Goal: Transaction & Acquisition: Purchase product/service

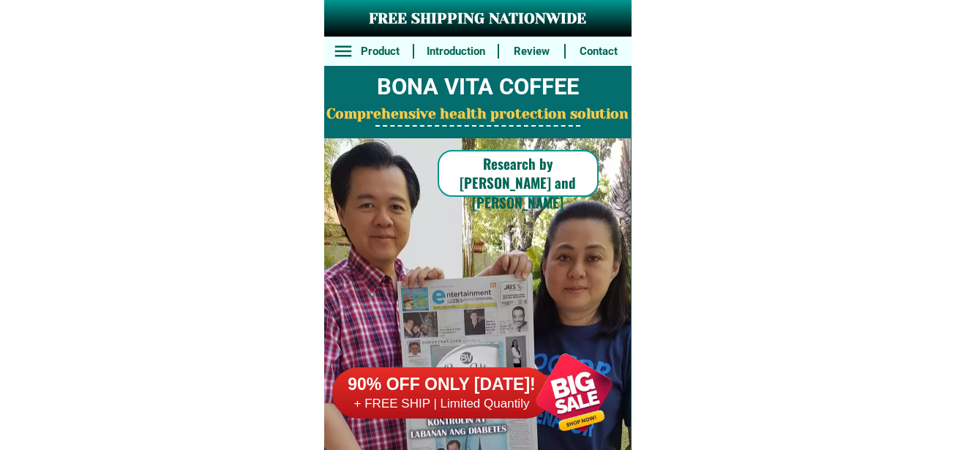
click at [552, 405] on div at bounding box center [574, 392] width 115 height 115
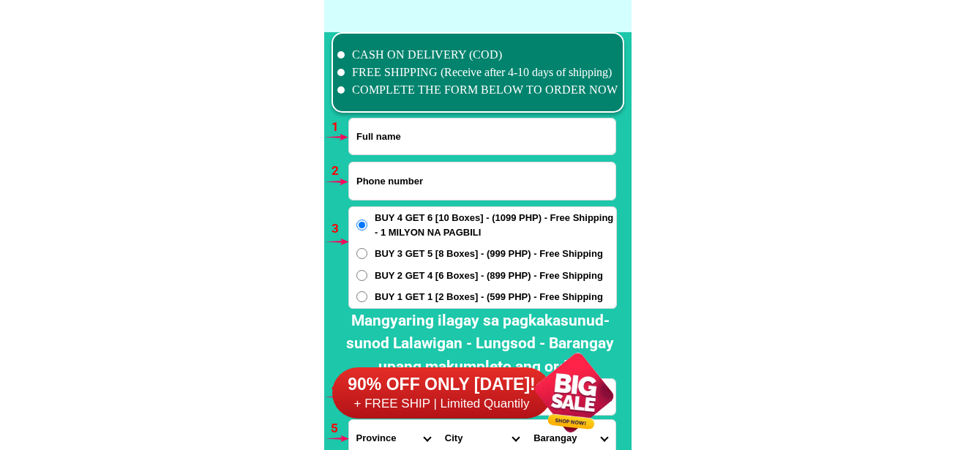
scroll to position [10759, 0]
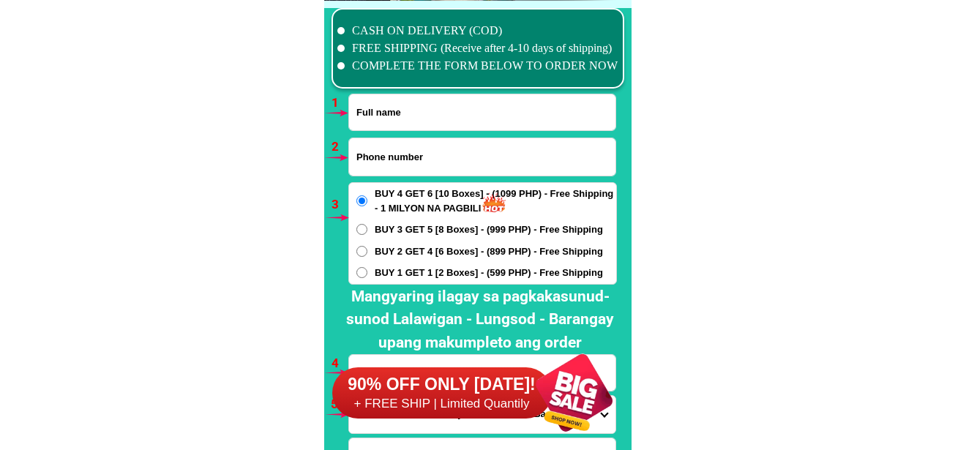
click at [422, 113] on input "Input full_name" at bounding box center [482, 112] width 266 height 36
paste input "Aisha maguidala Monacala"
type input "Aisha maguidala Monacala"
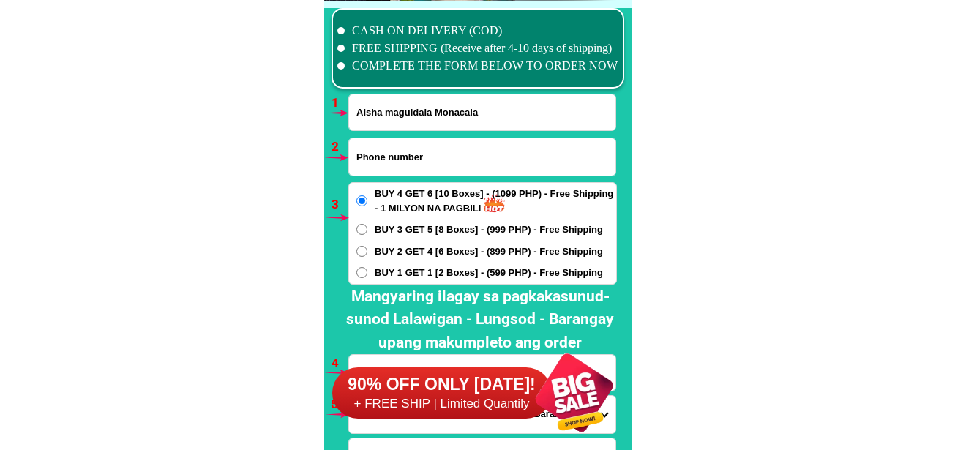
click at [395, 155] on input "Input phone_number" at bounding box center [482, 156] width 266 height 37
paste input "09706033966"
type input "09706033966"
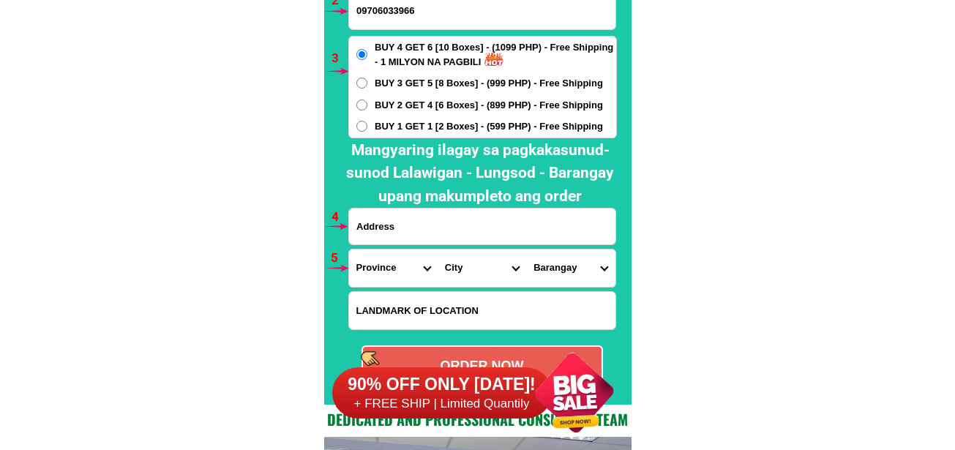
click at [416, 226] on input "Input address" at bounding box center [482, 227] width 266 height 36
paste input "moonglow Bag-ong unaLungsod tandag City [GEOGRAPHIC_DATA]"
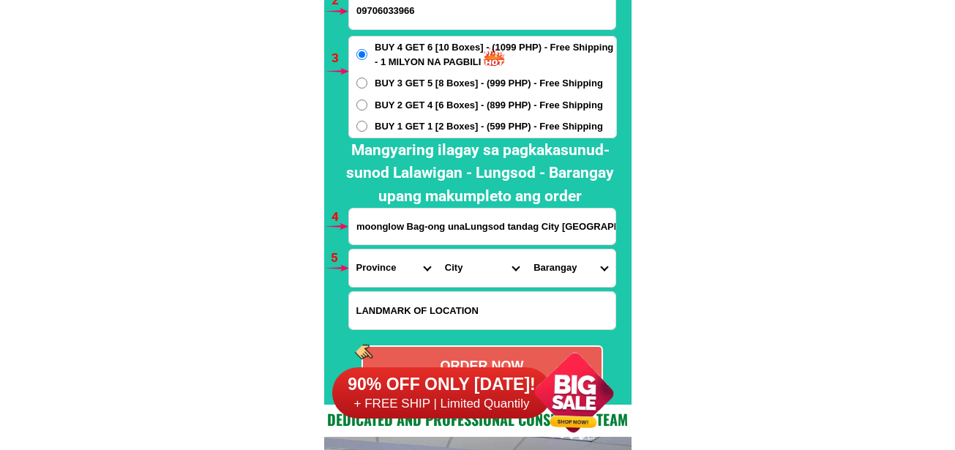
scroll to position [0, 15]
type input "moonglow Bag-ong unaLungsod tandag City [GEOGRAPHIC_DATA]"
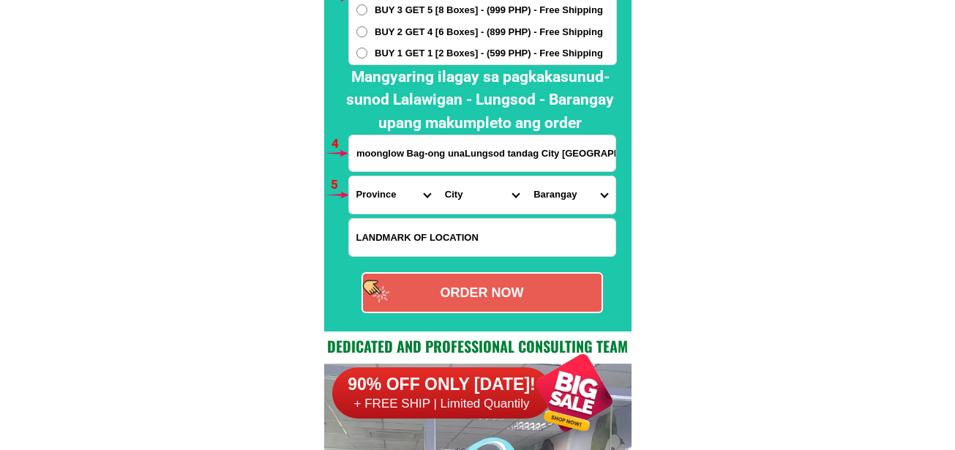
click at [410, 243] on input "Input LANDMARKOFLOCATION" at bounding box center [482, 237] width 266 height 37
paste input "beside Mercury Drug Store [GEOGRAPHIC_DATA] [GEOGRAPHIC_DATA]"
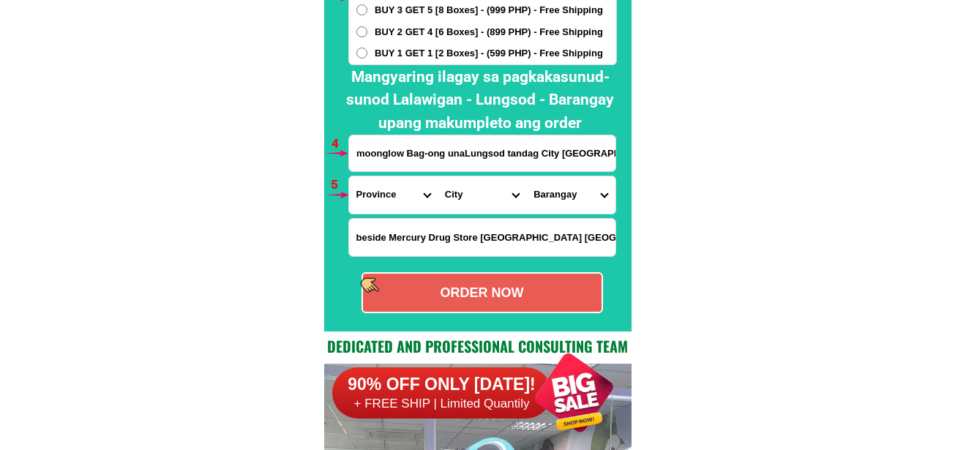
scroll to position [0, 1]
type input "beside Mercury Drug Store [GEOGRAPHIC_DATA] [GEOGRAPHIC_DATA]"
click at [435, 143] on input "moonglow Bag-ong unaLungsod tandag City [GEOGRAPHIC_DATA]" at bounding box center [482, 153] width 266 height 36
drag, startPoint x: 376, startPoint y: 188, endPoint x: 384, endPoint y: 187, distance: 8.1
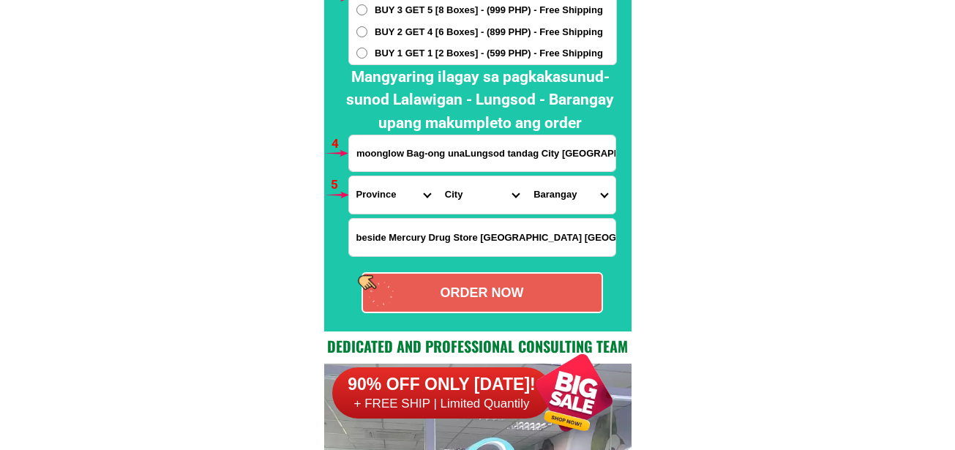
click at [376, 189] on select "Province [GEOGRAPHIC_DATA] [GEOGRAPHIC_DATA] [GEOGRAPHIC_DATA] [GEOGRAPHIC_DATA…" at bounding box center [393, 194] width 89 height 37
select select "63_115"
click at [349, 176] on select "Province [GEOGRAPHIC_DATA] [GEOGRAPHIC_DATA] [GEOGRAPHIC_DATA] [GEOGRAPHIC_DATA…" at bounding box center [393, 194] width 89 height 37
click at [473, 193] on select "City [GEOGRAPHIC_DATA] Bislig-city [GEOGRAPHIC_DATA] Carrascal Hinatuan [PERSON…" at bounding box center [482, 194] width 89 height 37
select select "63_115194"
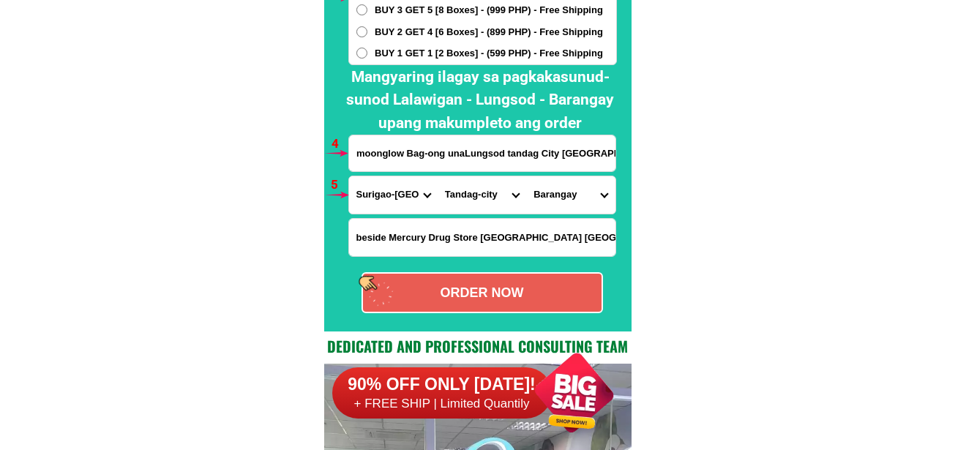
click at [438, 176] on select "City [GEOGRAPHIC_DATA] Bislig-city [GEOGRAPHIC_DATA] Carrascal Hinatuan [PERSON…" at bounding box center [482, 194] width 89 height 37
drag, startPoint x: 577, startPoint y: 199, endPoint x: 578, endPoint y: 179, distance: 19.8
click at [577, 198] on select "Barangay Awasian Bagong lungsod (pob.) Bioto Bongtod pob. (east west) [GEOGRAPH…" at bounding box center [570, 194] width 89 height 37
click at [566, 195] on select "Barangay Awasian Bagong lungsod (pob.) Bioto Bongtod pob. (east west) [GEOGRAPH…" at bounding box center [570, 194] width 89 height 37
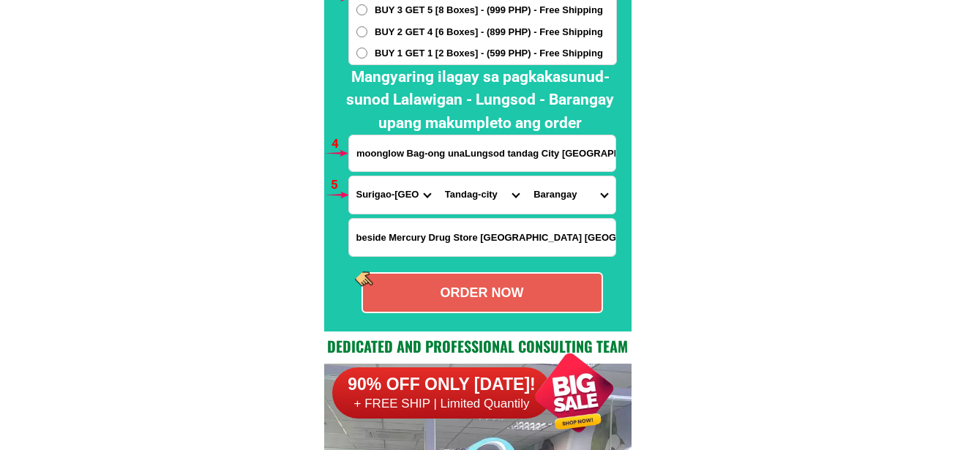
select select "63_1151942144"
click at [526, 176] on select "Barangay Awasian Bagong lungsod (pob.) Bioto Bongtod pob. (east west) [GEOGRAPH…" at bounding box center [570, 194] width 89 height 37
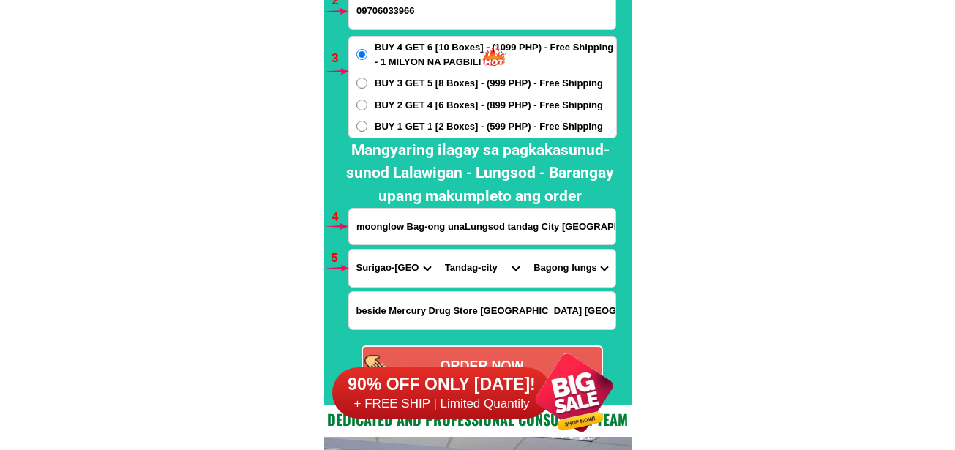
scroll to position [10979, 0]
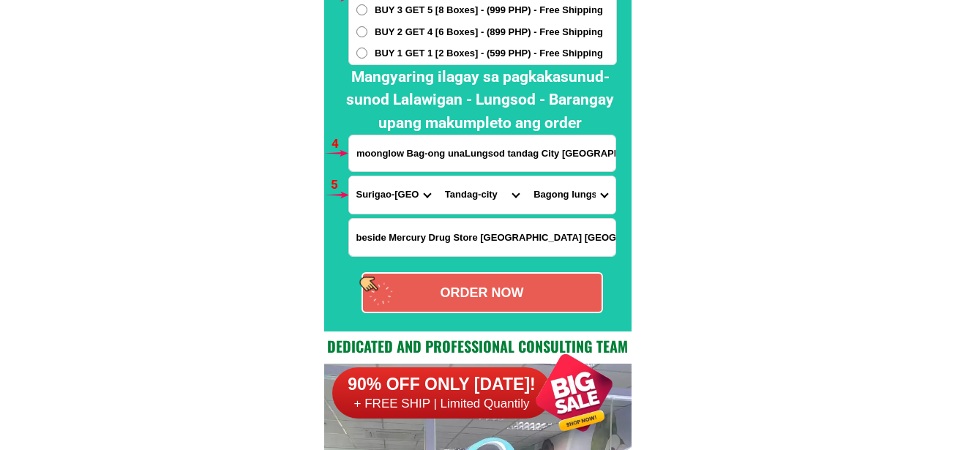
click at [492, 296] on div "ORDER NOW" at bounding box center [482, 293] width 239 height 20
radio input "true"
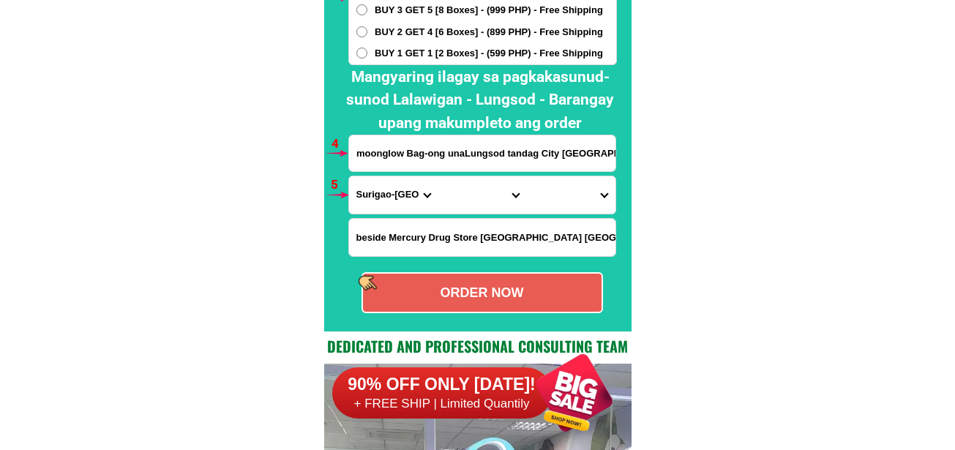
scroll to position [10759, 0]
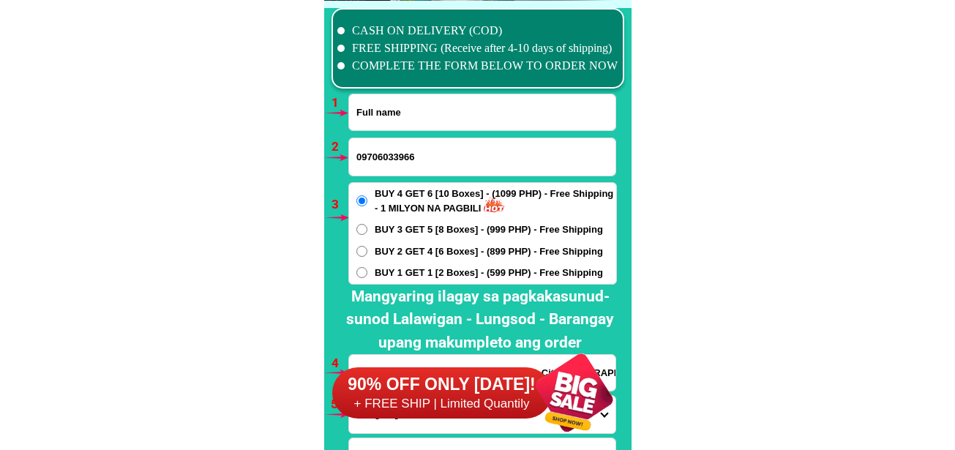
drag, startPoint x: 401, startPoint y: 108, endPoint x: 386, endPoint y: 116, distance: 16.7
click at [401, 108] on input "Input full_name" at bounding box center [482, 112] width 266 height 36
paste input "Fe Picson [PERSON_NAME]"
type input "Fe Picson [PERSON_NAME]"
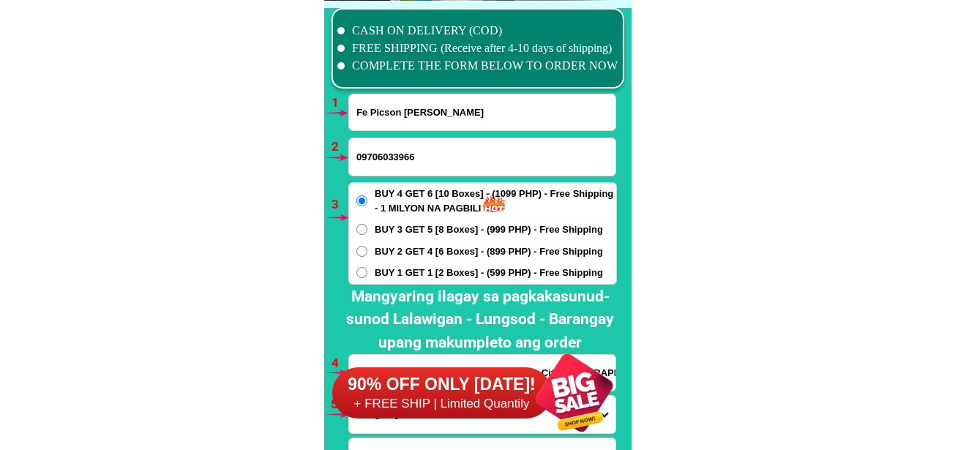
scroll to position [10906, 0]
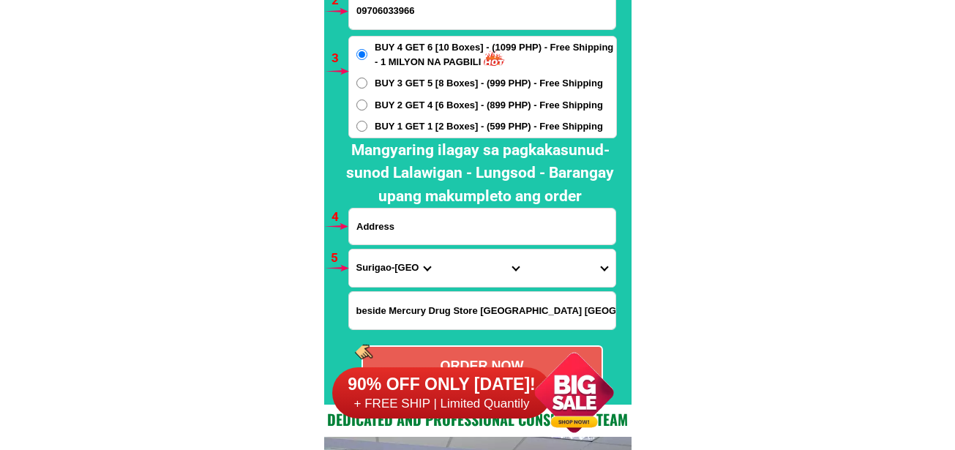
click at [391, 228] on input "Input address" at bounding box center [482, 227] width 266 height 36
paste input "of 12-A [PERSON_NAME] ST. [GEOGRAPHIC_DATA], [GEOGRAPHIC_DATA]. [GEOGRAPHIC_DAT…"
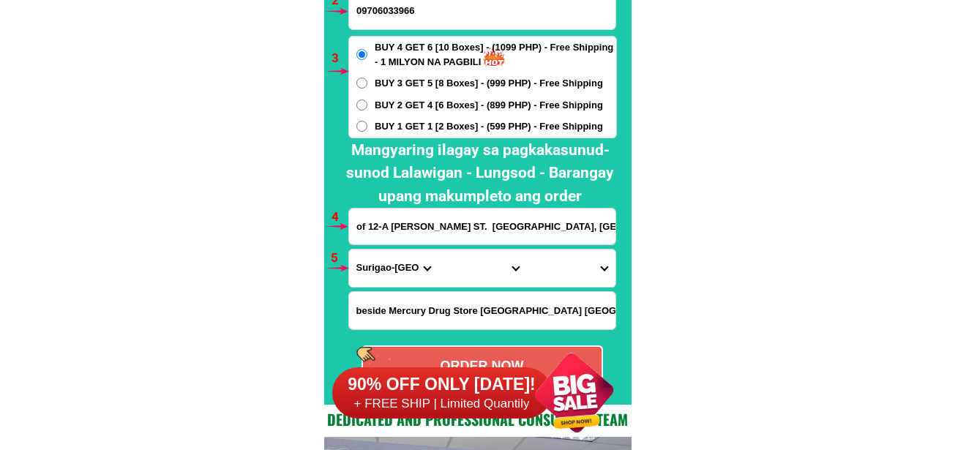
scroll to position [0, 34]
type input "of 12-A [PERSON_NAME] ST. [GEOGRAPHIC_DATA], [GEOGRAPHIC_DATA]. [GEOGRAPHIC_DAT…"
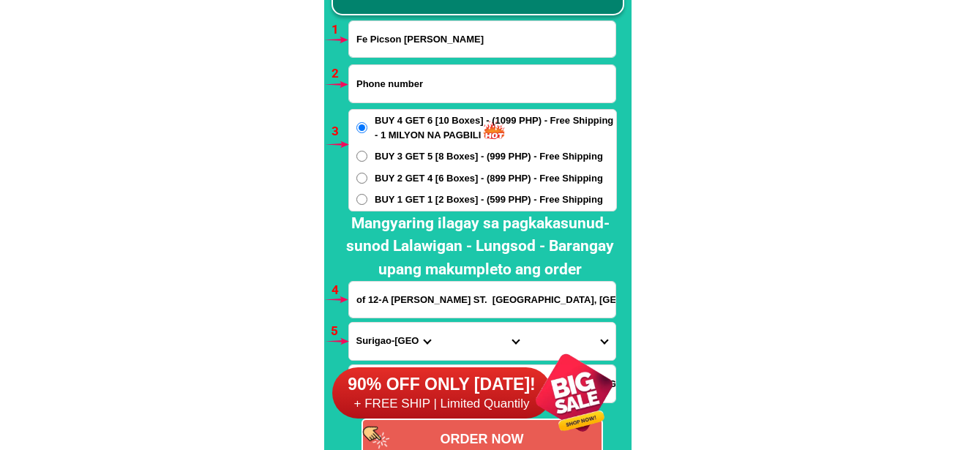
drag, startPoint x: 398, startPoint y: 83, endPoint x: 394, endPoint y: 100, distance: 17.2
click at [398, 84] on input "Input phone_number" at bounding box center [482, 83] width 266 height 37
paste input "09055558641"
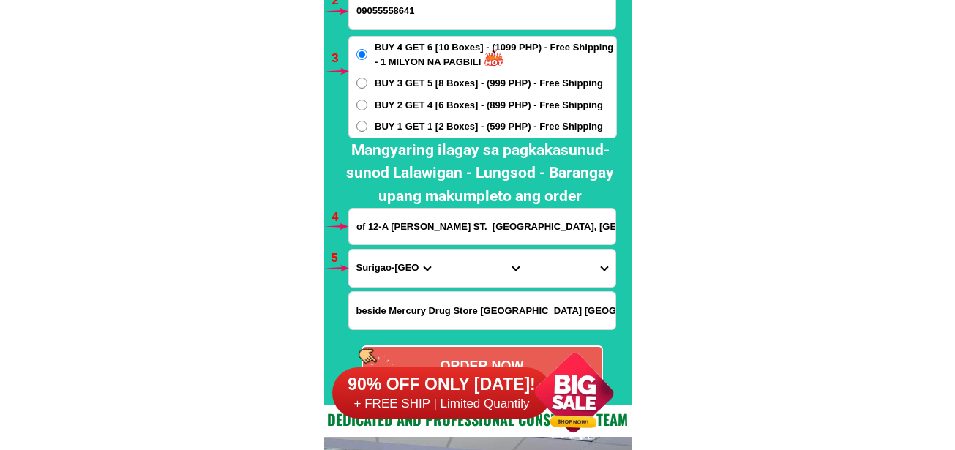
type input "09055558641"
drag, startPoint x: 372, startPoint y: 262, endPoint x: 390, endPoint y: 251, distance: 20.7
click at [374, 263] on select "Province [GEOGRAPHIC_DATA] [GEOGRAPHIC_DATA] [GEOGRAPHIC_DATA] [GEOGRAPHIC_DATA…" at bounding box center [393, 267] width 89 height 37
select select "63_8"
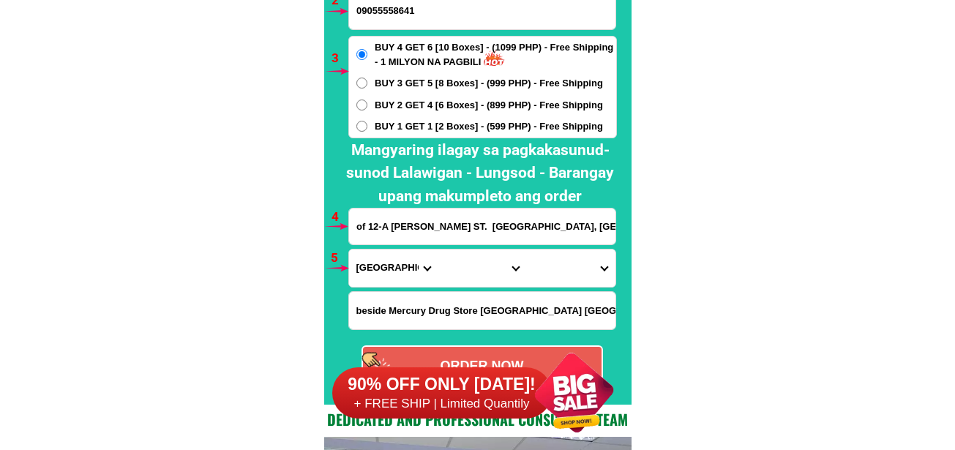
click at [349, 249] on select "Province [GEOGRAPHIC_DATA] [GEOGRAPHIC_DATA] [GEOGRAPHIC_DATA] [GEOGRAPHIC_DATA…" at bounding box center [393, 267] width 89 height 37
drag, startPoint x: 468, startPoint y: 271, endPoint x: 474, endPoint y: 249, distance: 22.9
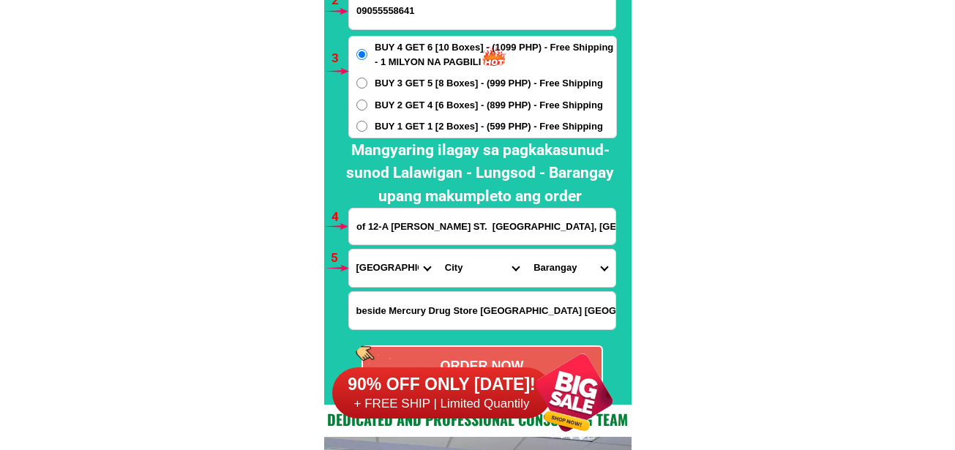
click at [468, 271] on select "City Alcoy [GEOGRAPHIC_DATA] [GEOGRAPHIC_DATA] [GEOGRAPHIC_DATA] [GEOGRAPHIC_DA…" at bounding box center [482, 267] width 89 height 37
select select "63_865"
click at [438, 249] on select "City Alcoy [GEOGRAPHIC_DATA] [GEOGRAPHIC_DATA] [GEOGRAPHIC_DATA] [GEOGRAPHIC_DA…" at bounding box center [482, 267] width 89 height 37
drag, startPoint x: 538, startPoint y: 259, endPoint x: 553, endPoint y: 250, distance: 17.7
click at [538, 259] on select "Barangay Adlaon Agsungot Apas Babag Bacayan Banilad [PERSON_NAME] san nicolas B…" at bounding box center [570, 267] width 89 height 37
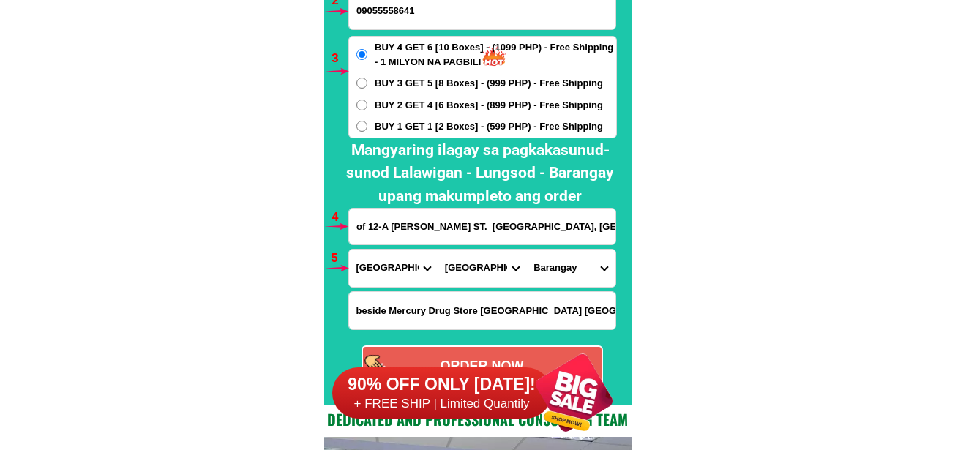
select select "63_8652269"
click at [526, 249] on select "Barangay Adlaon Agsungot Apas Babag Bacayan Banilad [PERSON_NAME] san nicolas B…" at bounding box center [570, 267] width 89 height 37
click at [589, 270] on select "Barangay Adlaon Agsungot Apas Babag Bacayan Banilad [PERSON_NAME] san nicolas B…" at bounding box center [570, 267] width 89 height 37
click at [526, 249] on select "Barangay Adlaon Agsungot Apas Babag Bacayan Banilad [PERSON_NAME] san nicolas B…" at bounding box center [570, 267] width 89 height 37
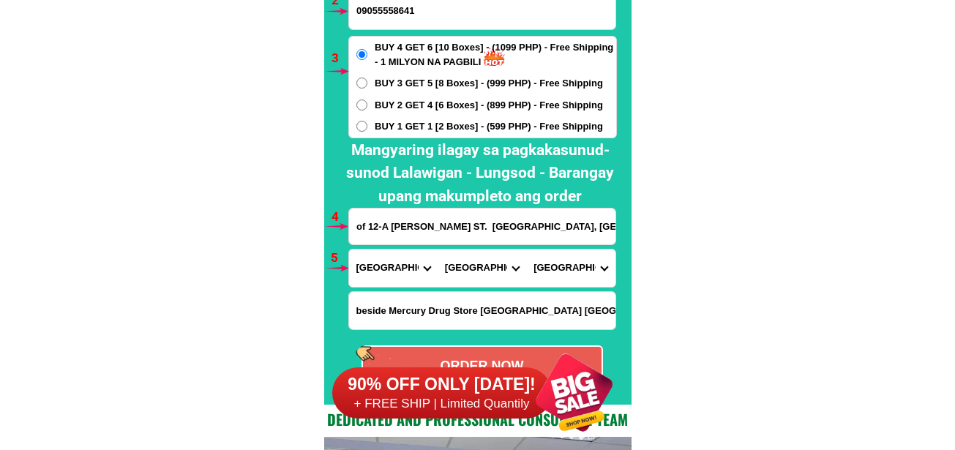
scroll to position [10979, 0]
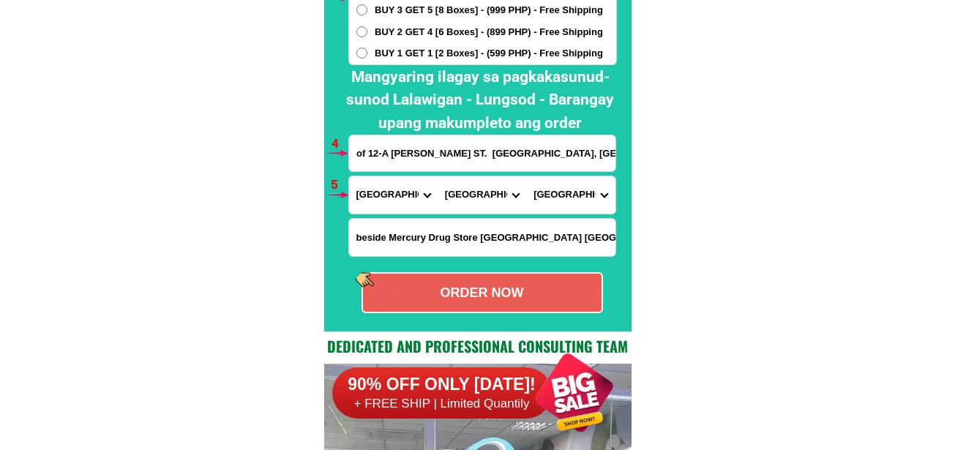
click at [547, 293] on div "ORDER NOW" at bounding box center [482, 293] width 239 height 20
radio input "true"
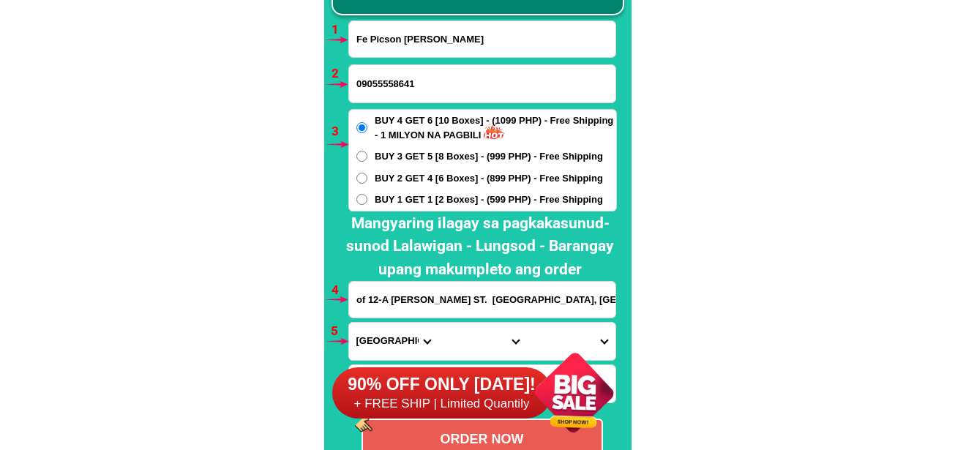
scroll to position [10759, 0]
